Goal: Information Seeking & Learning: Find specific fact

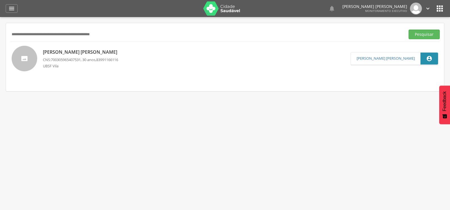
paste input "**********"
type input "**********"
click at [409, 30] on button "Pesquisar" at bounding box center [424, 35] width 31 height 10
click at [53, 50] on p "[PERSON_NAME] [PERSON_NAME]" at bounding box center [81, 52] width 77 height 7
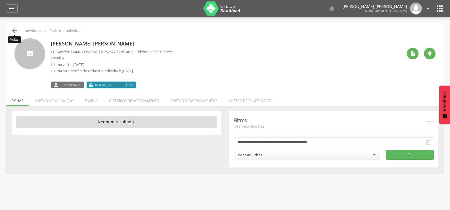
click at [15, 32] on icon "" at bounding box center [14, 30] width 7 height 7
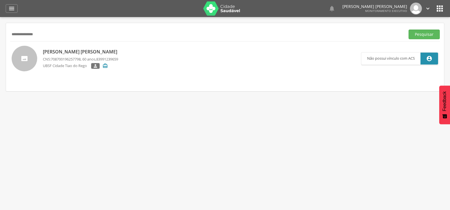
click at [91, 50] on p "[PERSON_NAME] [PERSON_NAME]" at bounding box center [81, 52] width 77 height 7
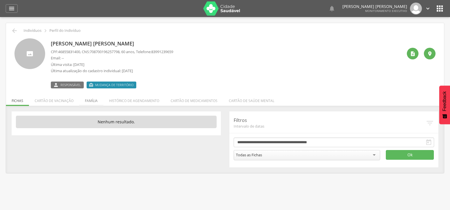
click at [92, 100] on li "Família" at bounding box center [91, 99] width 24 height 13
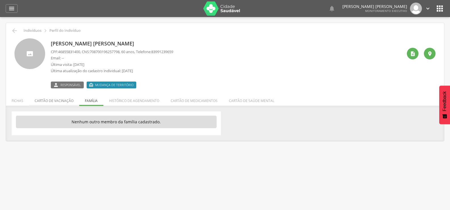
click at [63, 99] on li "Cartão de vacinação" at bounding box center [54, 99] width 50 height 13
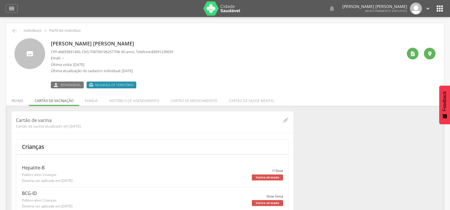
click at [20, 100] on li "Fichas" at bounding box center [17, 99] width 23 height 13
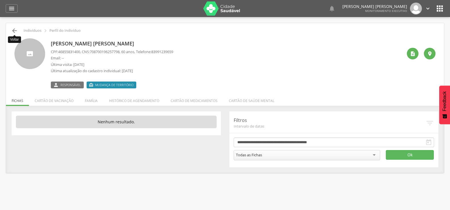
click at [14, 31] on icon "" at bounding box center [14, 30] width 7 height 7
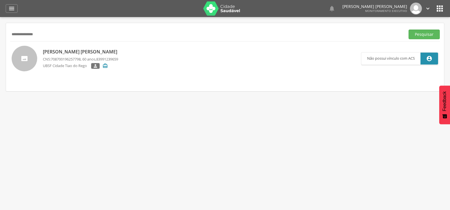
drag, startPoint x: 101, startPoint y: 37, endPoint x: 73, endPoint y: 38, distance: 28.7
click at [73, 38] on input "**********" at bounding box center [206, 35] width 393 height 10
click at [79, 47] on div "[PERSON_NAME] [PERSON_NAME] CNS: 708700196257798 , 60 anos, 83991239659 [GEOGRA…" at bounding box center [81, 59] width 77 height 24
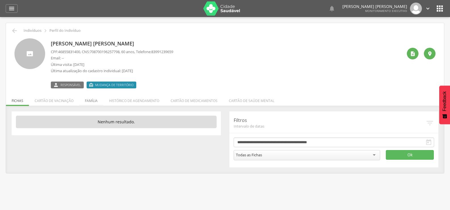
click at [94, 99] on li "Família" at bounding box center [91, 99] width 24 height 13
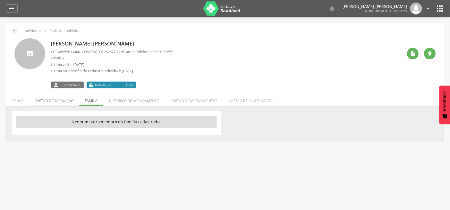
click at [66, 103] on li "Cartão de vacinação" at bounding box center [54, 99] width 50 height 13
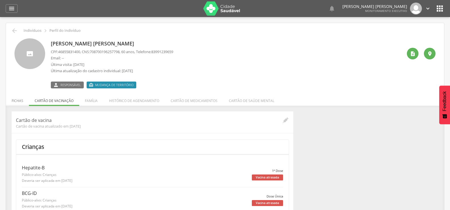
click at [19, 103] on li "Fichas" at bounding box center [17, 99] width 23 height 13
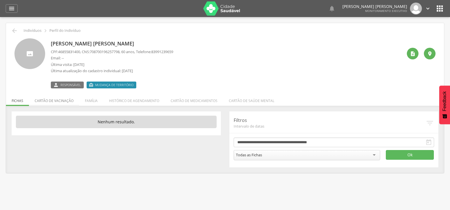
click at [49, 101] on li "Cartão de vacinação" at bounding box center [54, 99] width 50 height 13
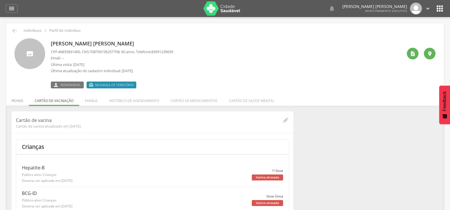
click at [13, 103] on li "Fichas" at bounding box center [17, 99] width 23 height 13
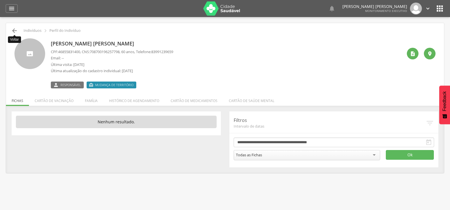
click at [17, 29] on icon "" at bounding box center [14, 30] width 7 height 7
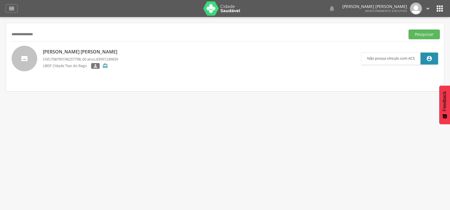
drag, startPoint x: 47, startPoint y: 35, endPoint x: 0, endPoint y: 47, distance: 48.2
click at [0, 46] on div " Supervisão  Distritos  Ubs Coordenador: - Queimadas / PB Intervalo de Tempo…" at bounding box center [225, 122] width 450 height 210
click at [55, 52] on p "[PERSON_NAME] [PERSON_NAME]" at bounding box center [81, 52] width 77 height 7
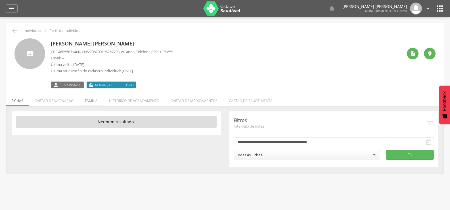
click at [93, 102] on li "Família" at bounding box center [91, 99] width 24 height 13
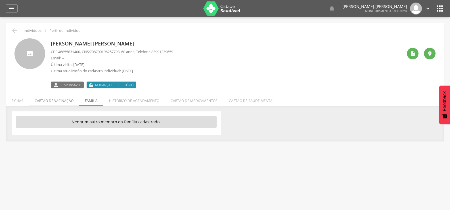
click at [68, 100] on li "Cartão de vacinação" at bounding box center [54, 99] width 50 height 13
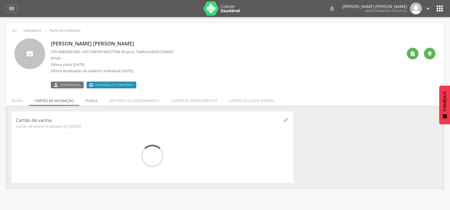
click at [85, 100] on li "Família" at bounding box center [91, 99] width 24 height 13
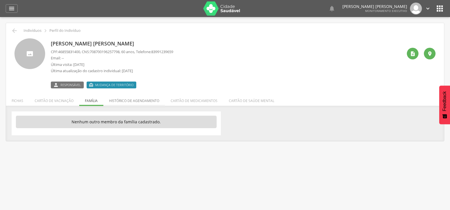
click at [113, 101] on li "Histórico de agendamento" at bounding box center [134, 99] width 62 height 13
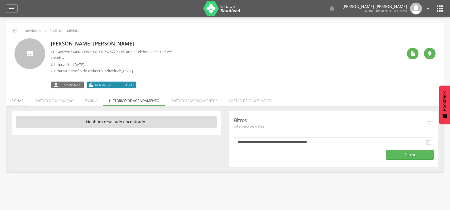
click at [9, 98] on li "Fichas" at bounding box center [17, 99] width 23 height 13
click at [47, 101] on li "Cartão de vacinação" at bounding box center [54, 99] width 50 height 13
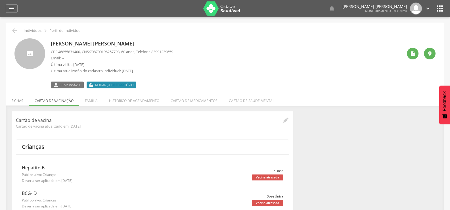
click at [26, 100] on li "Fichas" at bounding box center [17, 99] width 23 height 13
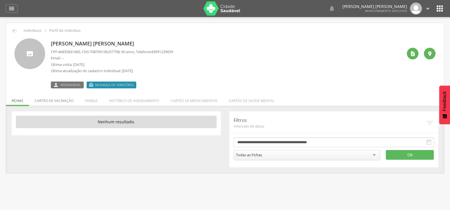
click at [66, 101] on li "Cartão de vacinação" at bounding box center [54, 99] width 50 height 13
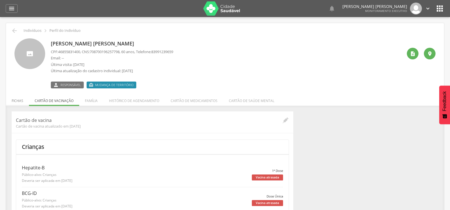
click at [13, 104] on li "Fichas" at bounding box center [17, 99] width 23 height 13
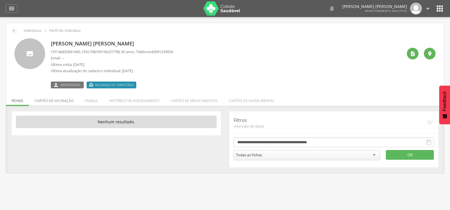
click at [33, 100] on li "Cartão de vacinação" at bounding box center [54, 99] width 50 height 13
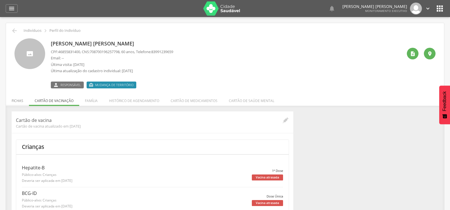
click at [12, 100] on li "Fichas" at bounding box center [17, 99] width 23 height 13
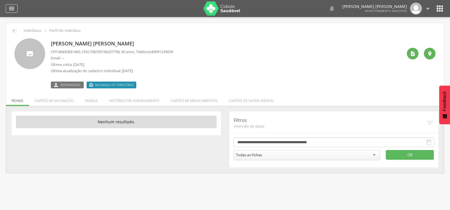
click at [6, 11] on div "" at bounding box center [12, 8] width 12 height 9
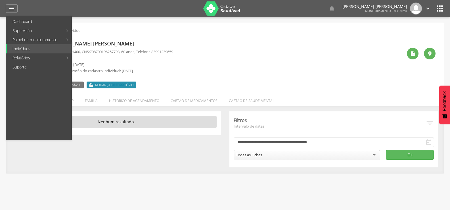
click at [3, 38] on div " Supervisão  Distritos  Ubs Coordenador: - Queimadas / PB Intervalo de Tempo…" at bounding box center [225, 122] width 450 height 210
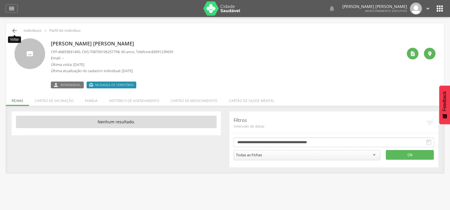
click at [14, 32] on icon "" at bounding box center [14, 30] width 7 height 7
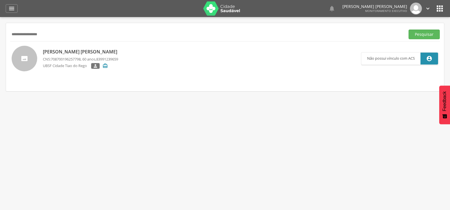
type input "**********"
click at [409, 30] on button "Pesquisar" at bounding box center [424, 35] width 31 height 10
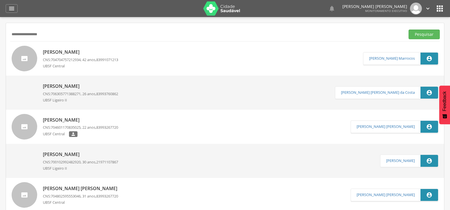
click at [50, 48] on div "[PERSON_NAME] CNS: 704704757212934 , 42 anos, 83991071213 UBSF Central" at bounding box center [80, 58] width 75 height 23
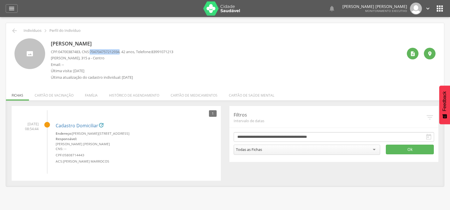
drag, startPoint x: 94, startPoint y: 51, endPoint x: 125, endPoint y: 51, distance: 31.2
click at [125, 51] on p "CPF: 04700387483 , CNS: [PHONE_NUMBER] , 42 anos, Telefone: [PHONE_NUMBER]" at bounding box center [112, 51] width 122 height 5
copy span "704704757212934"
click at [87, 95] on li "Família" at bounding box center [91, 93] width 24 height 13
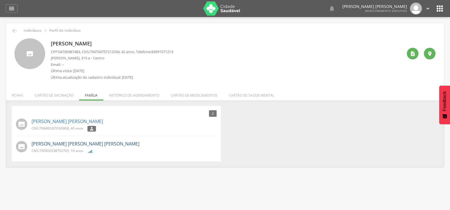
click at [76, 145] on link "[PERSON_NAME] [PERSON_NAME] [PERSON_NAME]" at bounding box center [86, 144] width 108 height 7
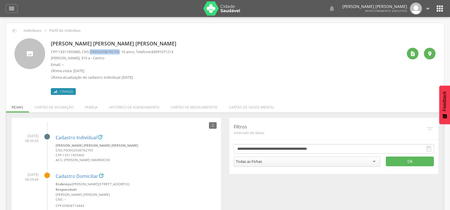
drag, startPoint x: 94, startPoint y: 51, endPoint x: 125, endPoint y: 50, distance: 31.3
click at [125, 50] on p "CPF: 13311455460 , CNS: [PHONE_NUMBER] , 10 anos, Telefone: [PHONE_NUMBER]" at bounding box center [112, 51] width 122 height 5
copy span "700002938792705"
click at [93, 105] on li "Família" at bounding box center [91, 105] width 24 height 13
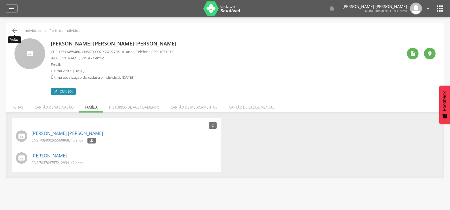
click at [15, 31] on icon "" at bounding box center [14, 30] width 7 height 7
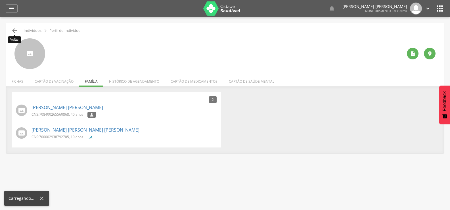
click at [15, 31] on icon "" at bounding box center [14, 30] width 7 height 7
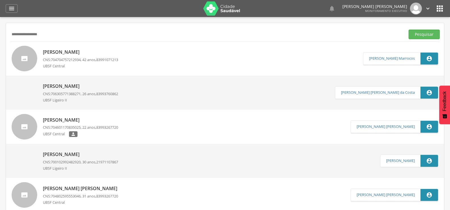
drag, startPoint x: 60, startPoint y: 37, endPoint x: 0, endPoint y: 34, distance: 60.3
click at [0, 34] on div " Supervisão  Distritos  Ubs Coordenador: - Queimadas / PB Intervalo de Tempo…" at bounding box center [225, 122] width 450 height 210
type input "*"
click at [73, 47] on div "[PERSON_NAME] CNS: 704704757212934 , 42 anos, 83991071213 UBSF Central" at bounding box center [80, 59] width 75 height 26
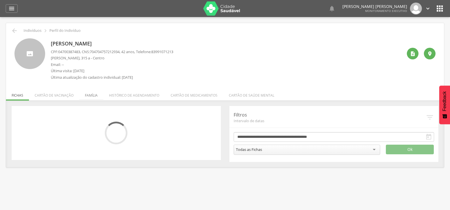
click at [88, 96] on li "Família" at bounding box center [91, 93] width 24 height 13
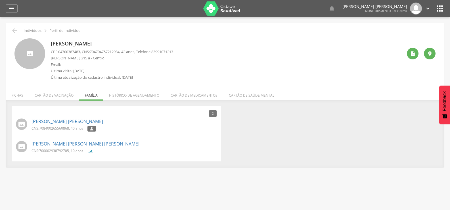
click at [9, 28] on div " Indivíduos  Perfil do Indivíduo [PERSON_NAME] CPF: 04700387483 , CNS: [PHONE…" at bounding box center [225, 95] width 438 height 144
click at [13, 32] on icon "" at bounding box center [14, 30] width 7 height 7
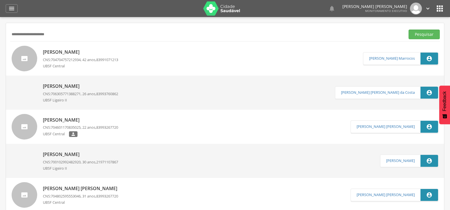
type input "**********"
click at [409, 30] on button "Pesquisar" at bounding box center [424, 35] width 31 height 10
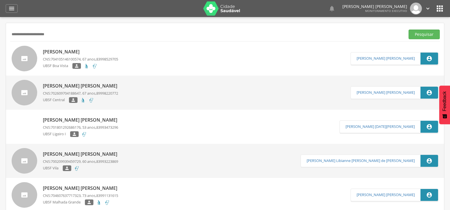
click at [70, 52] on p "[PERSON_NAME]" at bounding box center [80, 52] width 75 height 7
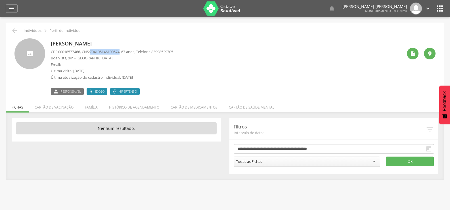
drag, startPoint x: 94, startPoint y: 54, endPoint x: 125, endPoint y: 51, distance: 30.8
click at [125, 51] on p "CPF: 00018577466 , CNS: [PHONE_NUMBER] , 67 anos, Telefone: [PHONE_NUMBER]" at bounding box center [112, 51] width 122 height 5
click at [412, 49] on div "" at bounding box center [413, 54] width 12 height 12
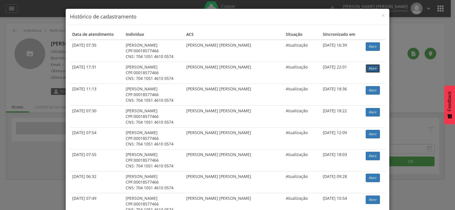
click at [365, 70] on link "Abrir" at bounding box center [372, 68] width 14 height 9
click at [28, 67] on div "× Histórico de cadastramento Data de atendimento Indivíduo ACS Situação Sincron…" at bounding box center [227, 105] width 455 height 210
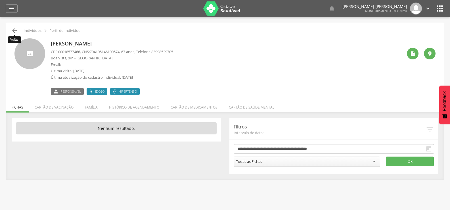
click at [16, 29] on icon "" at bounding box center [14, 30] width 7 height 7
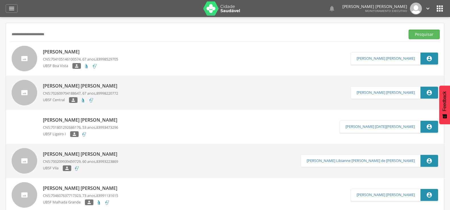
drag, startPoint x: 78, startPoint y: 33, endPoint x: 0, endPoint y: 35, distance: 77.6
click at [0, 35] on div " Supervisão  Distritos  Ubs Coordenador: - Queimadas / PB Intervalo de Tempo…" at bounding box center [225, 122] width 450 height 210
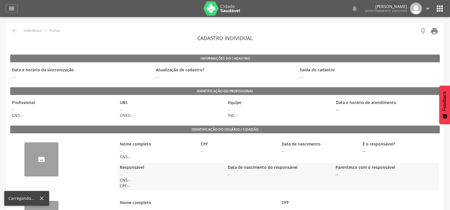
click at [437, 30] on icon "" at bounding box center [435, 31] width 8 height 8
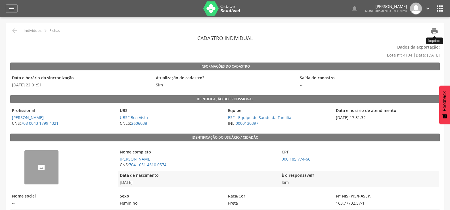
click at [437, 30] on icon "" at bounding box center [435, 31] width 8 height 8
